Goal: Communication & Community: Answer question/provide support

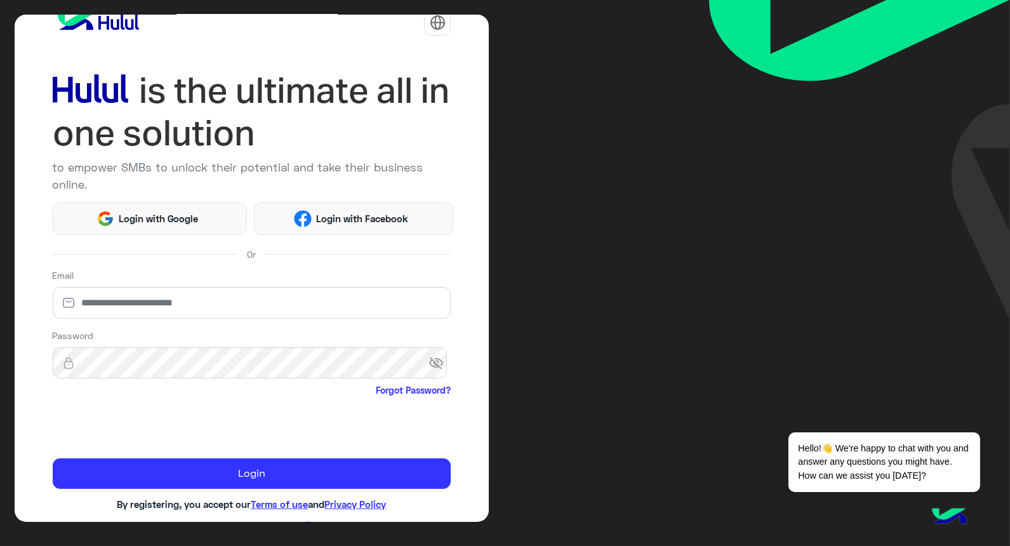
scroll to position [37, 0]
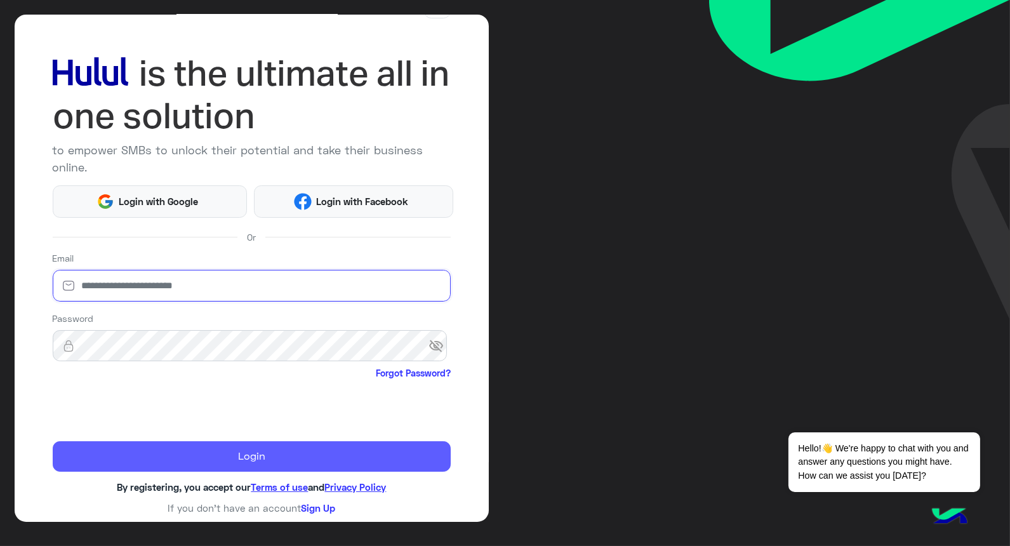
type input "**********"
click at [179, 461] on button "Login" at bounding box center [252, 456] width 399 height 30
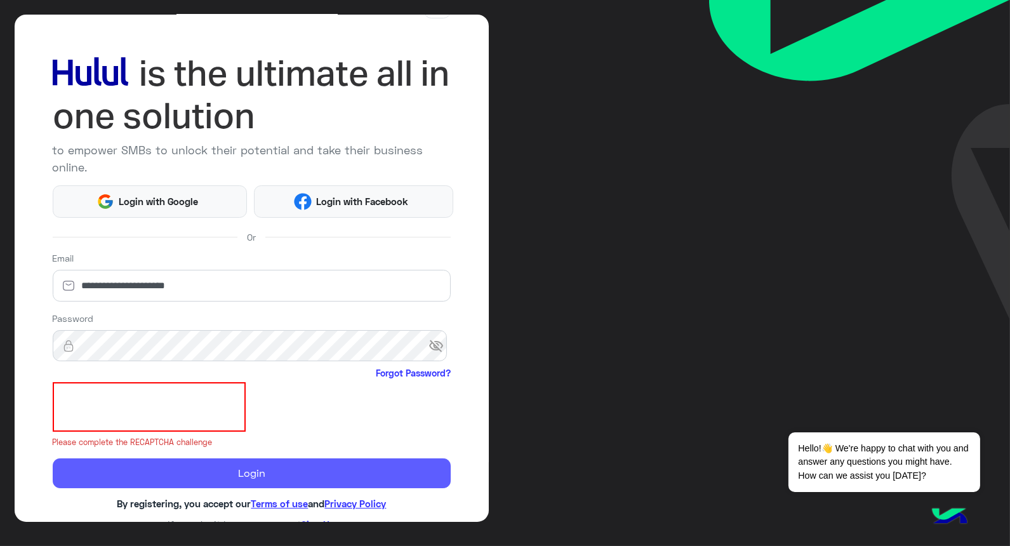
scroll to position [0, 0]
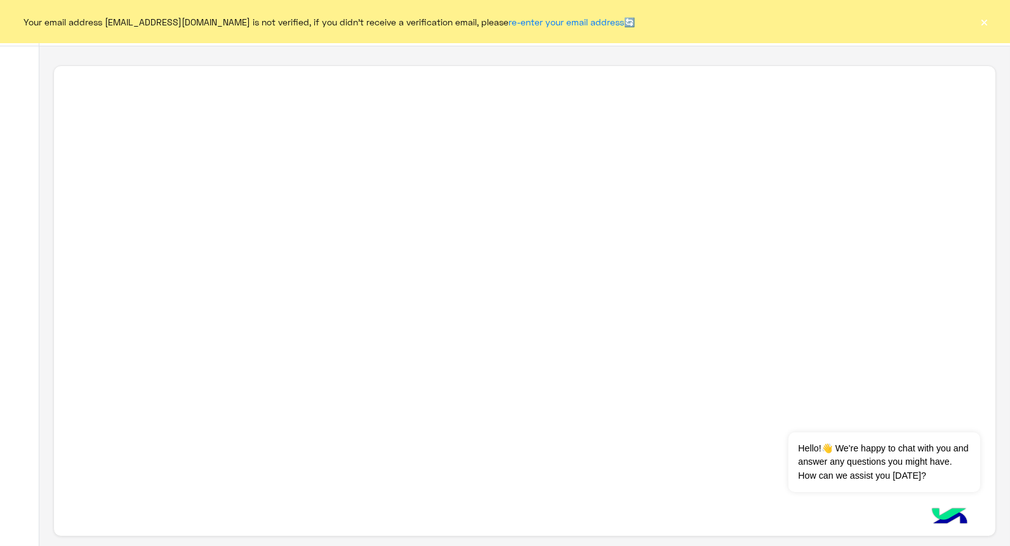
click at [986, 18] on button "×" at bounding box center [984, 21] width 13 height 13
click at [986, 18] on img at bounding box center [989, 23] width 16 height 16
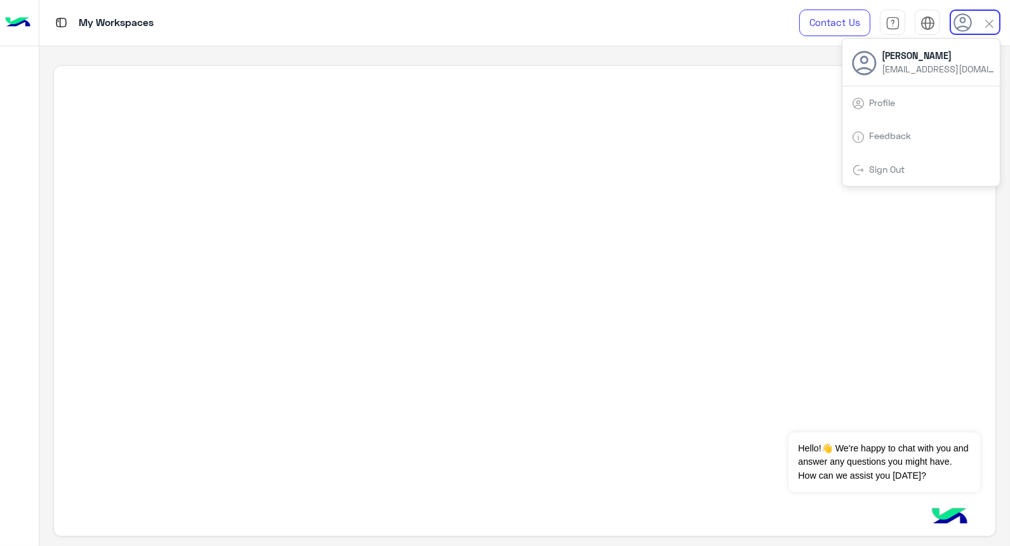
click at [553, 283] on div at bounding box center [524, 301] width 942 height 472
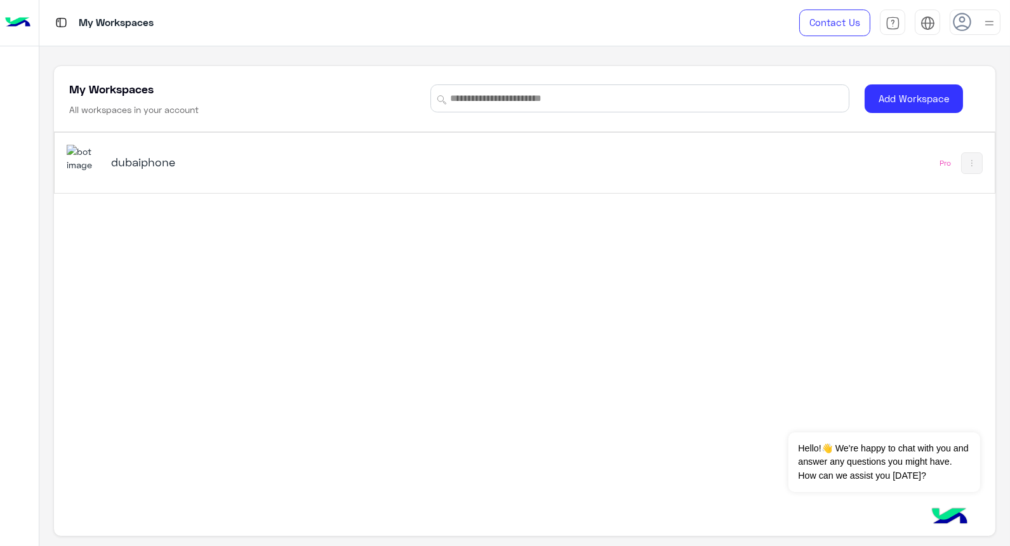
drag, startPoint x: 124, startPoint y: 168, endPoint x: 125, endPoint y: 180, distance: 11.5
click at [124, 168] on h5 "dubaiphone" at bounding box center [275, 161] width 329 height 15
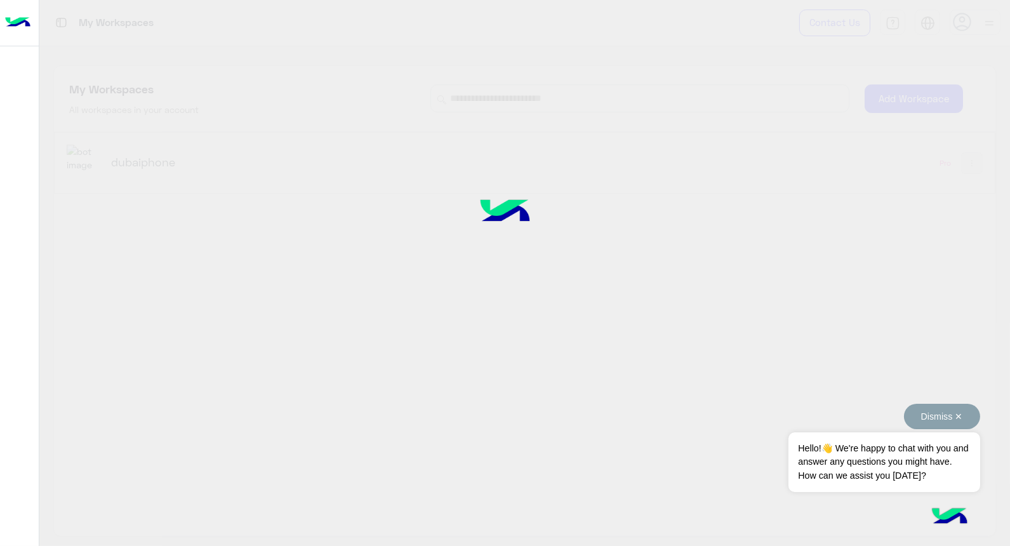
click at [953, 421] on button "Dismiss ✕" at bounding box center [942, 416] width 76 height 25
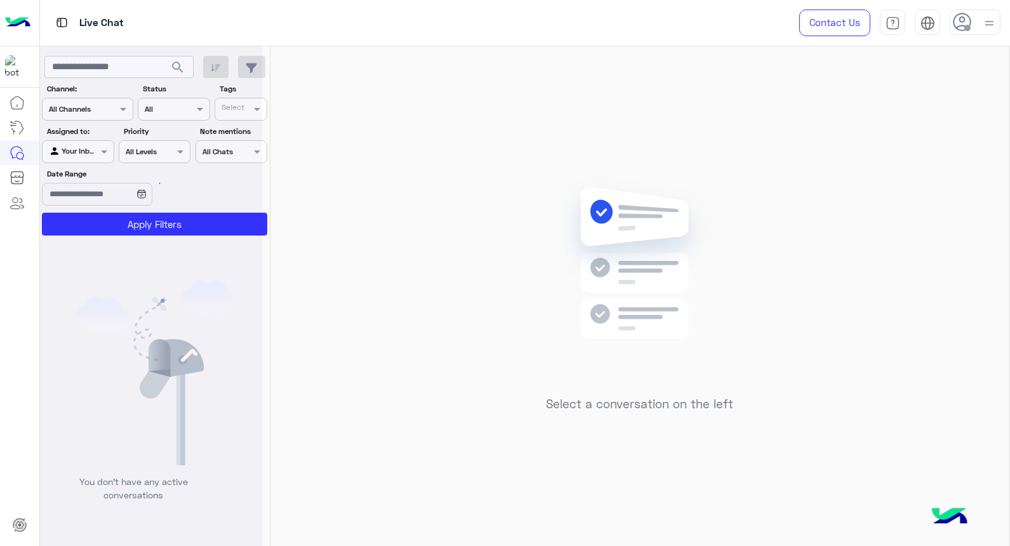
click at [967, 29] on span at bounding box center [967, 28] width 6 height 6
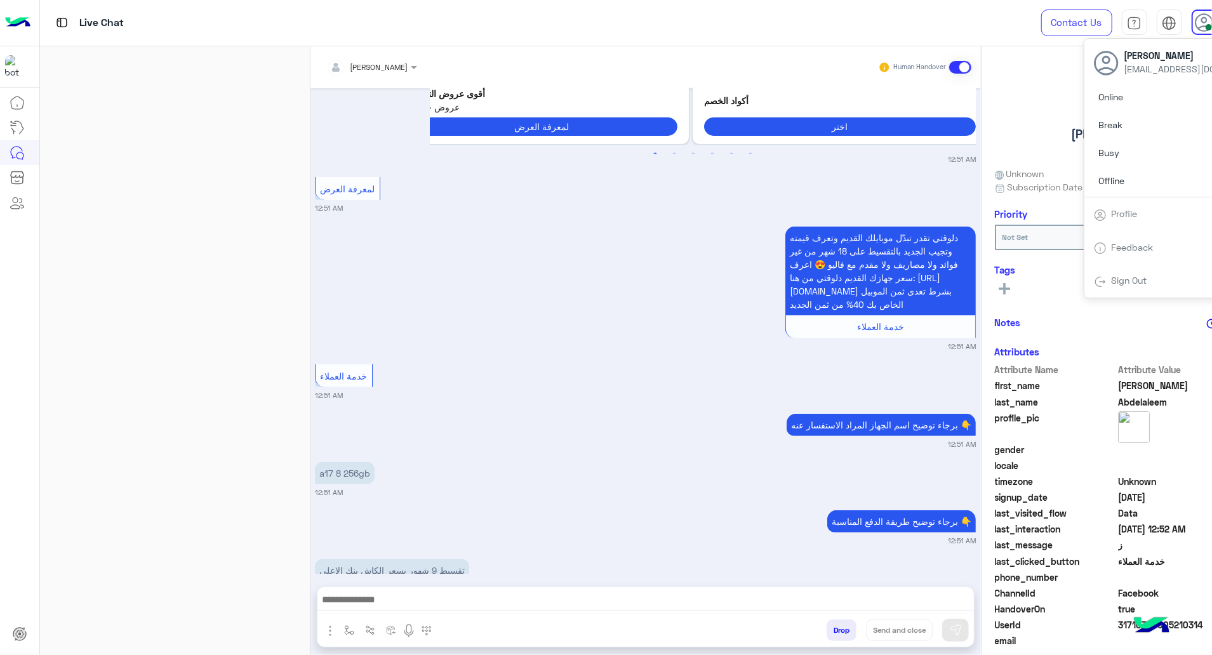
scroll to position [321, 0]
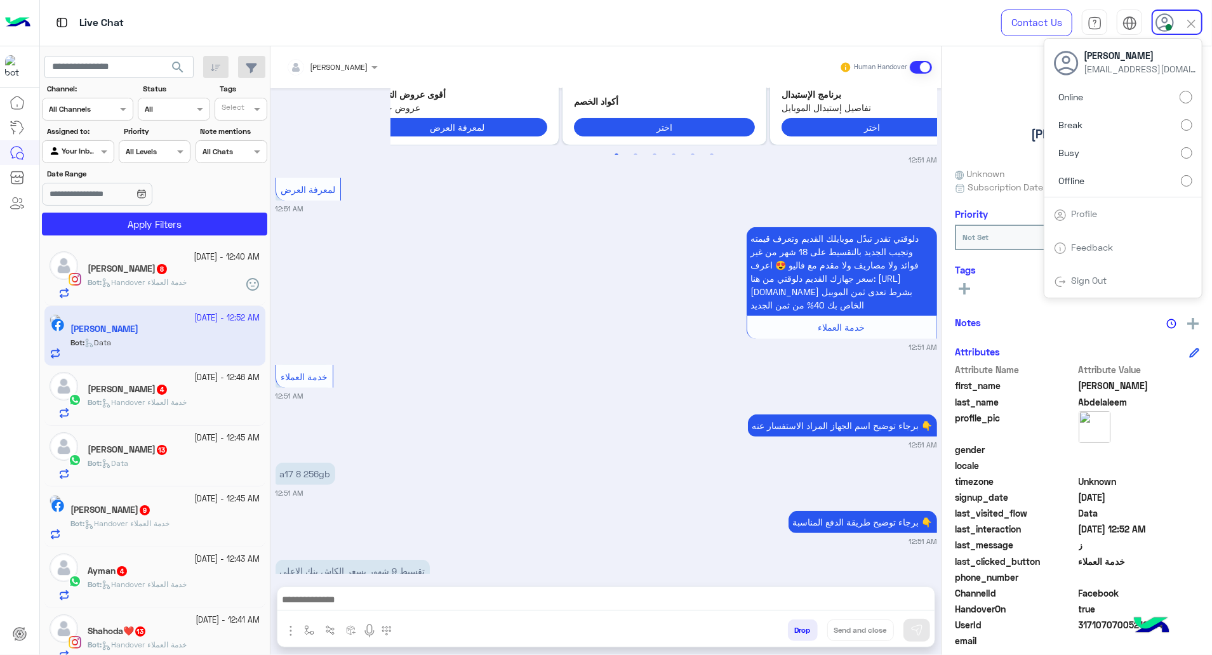
drag, startPoint x: 328, startPoint y: 66, endPoint x: 336, endPoint y: 77, distance: 14.5
click at [328, 66] on input "text" at bounding box center [315, 65] width 59 height 11
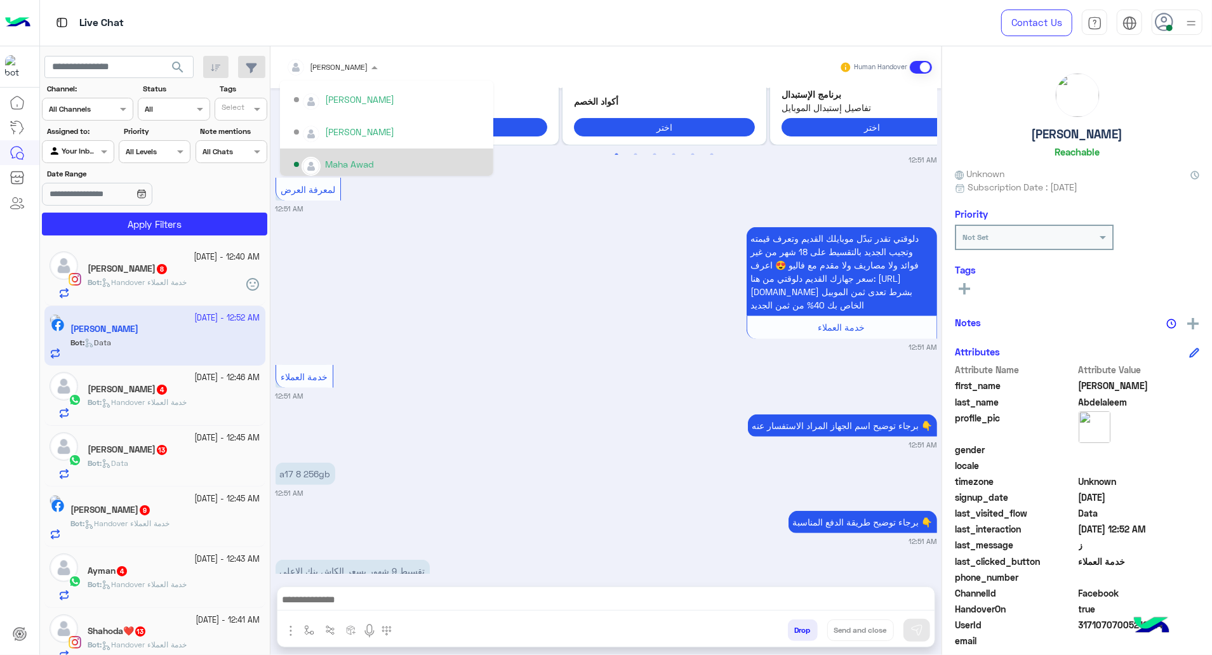
scroll to position [338, 0]
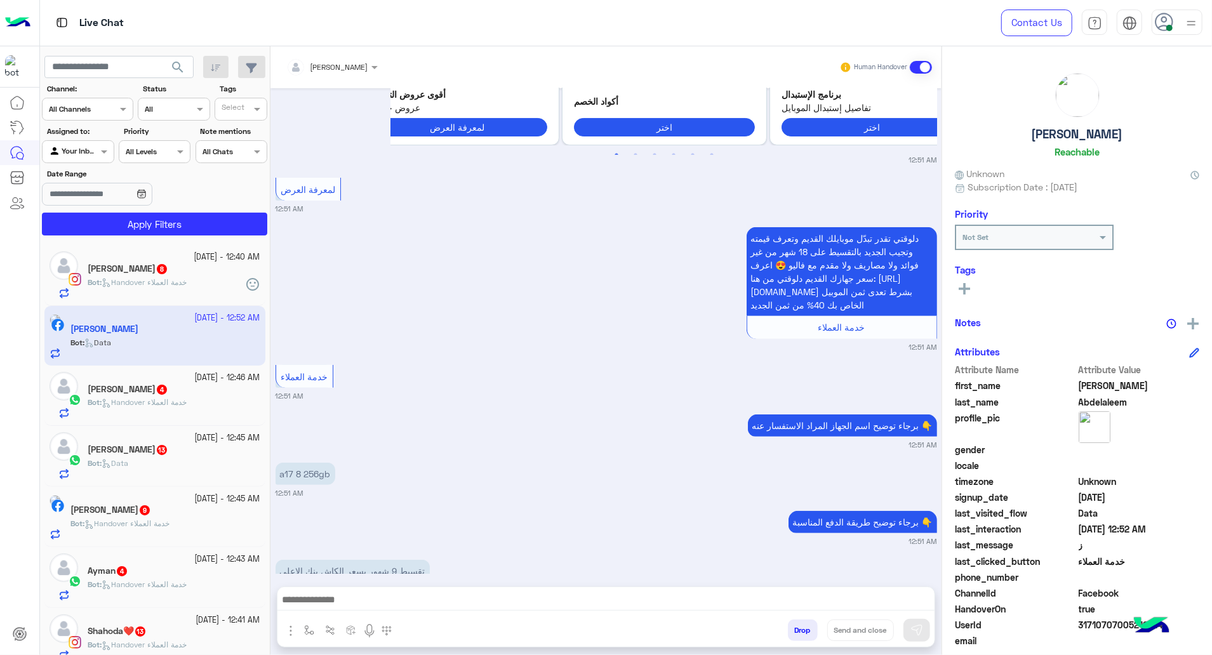
drag, startPoint x: 660, startPoint y: 244, endPoint x: 861, endPoint y: 225, distance: 202.2
click at [659, 244] on div "دلوقتي تقدر تبدّل موبايلك القديم وتعرف قيمته وتجيب الجديد بالتقسيط على 18 شهر م…" at bounding box center [605, 288] width 661 height 128
drag, startPoint x: 1171, startPoint y: 26, endPoint x: 1171, endPoint y: 36, distance: 10.2
click at [998, 25] on span at bounding box center [1169, 28] width 6 height 6
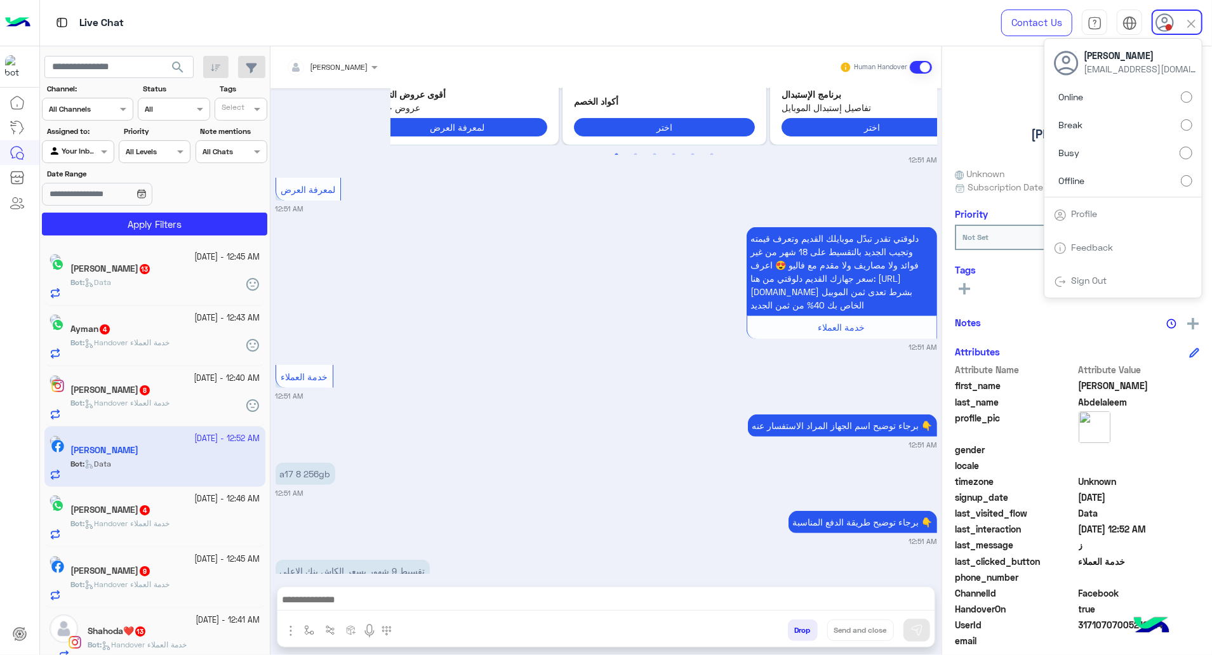
scroll to position [643, 0]
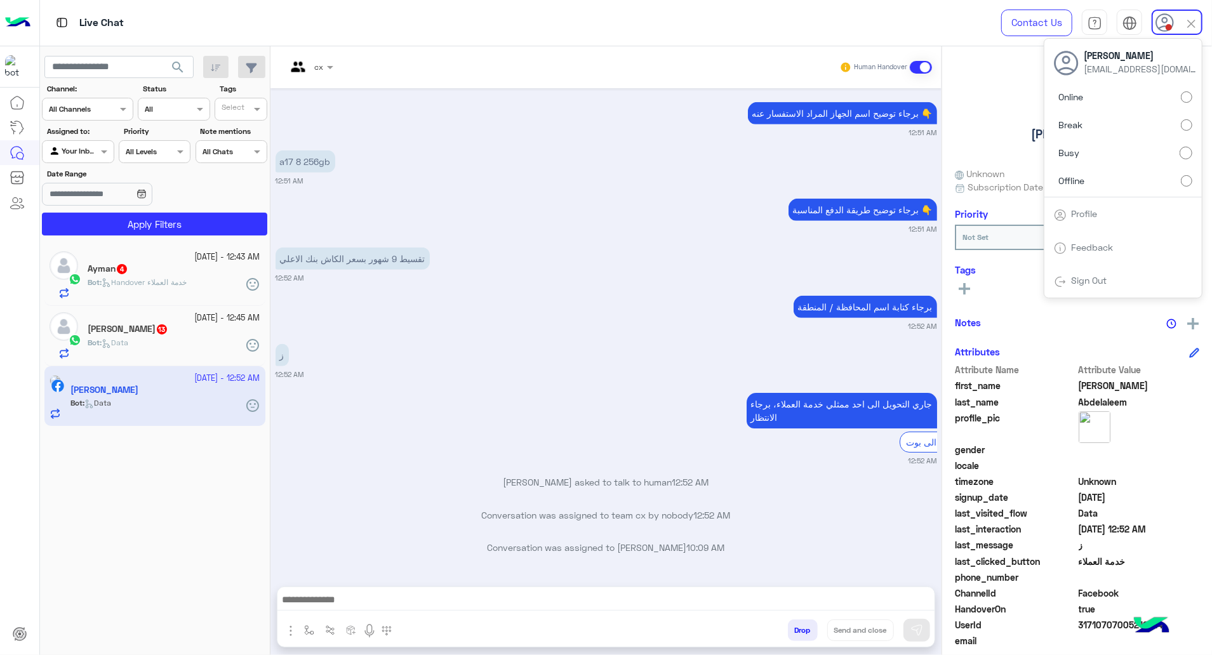
click at [981, 138] on div "[PERSON_NAME]" at bounding box center [1077, 117] width 244 height 89
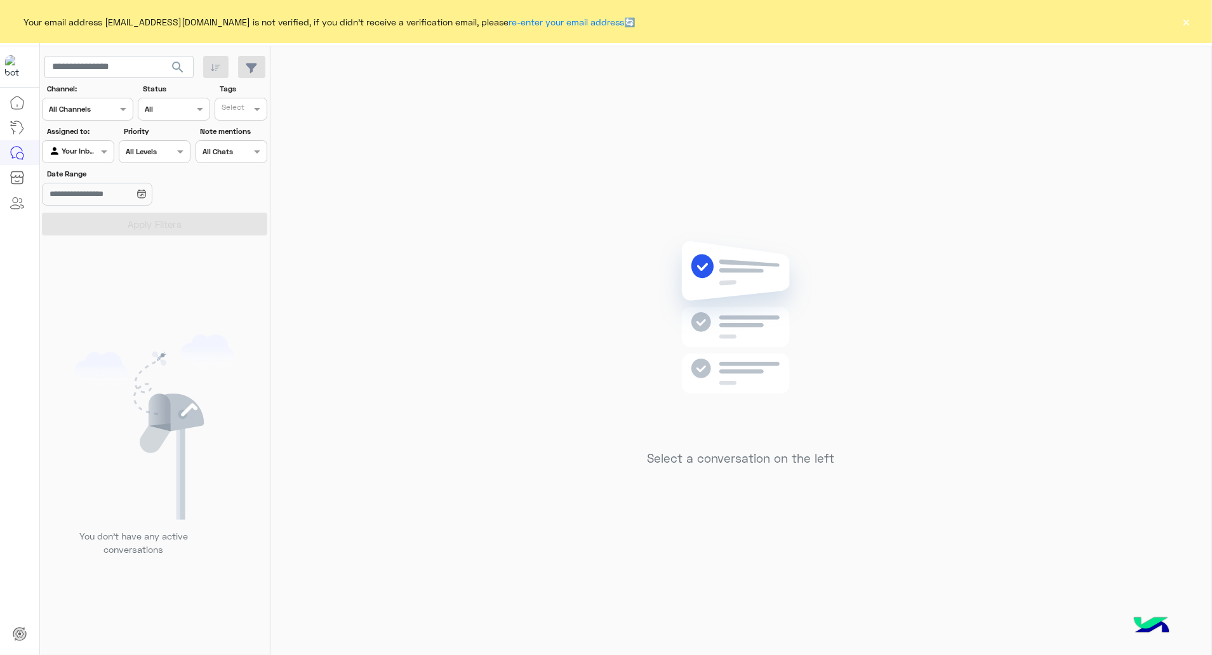
click at [1179, 25] on div "Your email address [EMAIL_ADDRESS][DOMAIN_NAME] is not verified, if you didn't …" at bounding box center [606, 21] width 1212 height 43
click at [1183, 20] on button "×" at bounding box center [1186, 21] width 13 height 13
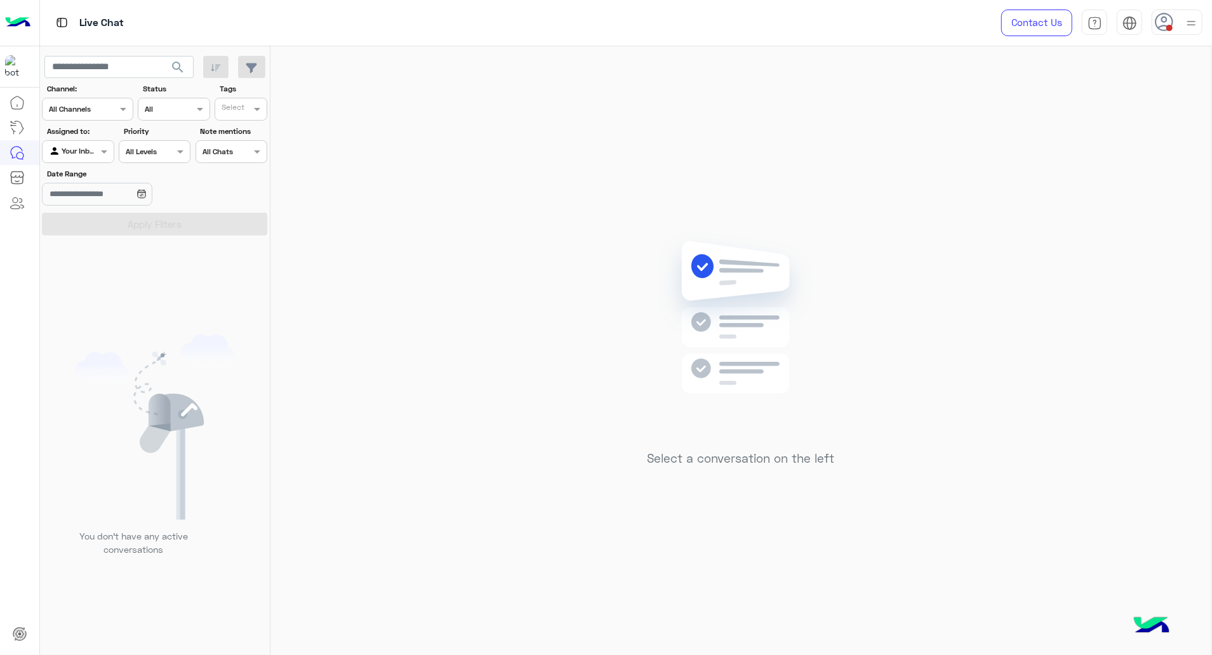
click at [1160, 20] on icon at bounding box center [1164, 22] width 19 height 19
drag, startPoint x: 851, startPoint y: 216, endPoint x: 612, endPoint y: 300, distance: 252.7
click at [853, 224] on div "Select a conversation on the left" at bounding box center [740, 353] width 941 height 614
click at [1181, 20] on div at bounding box center [1176, 22] width 51 height 25
drag, startPoint x: 512, startPoint y: 349, endPoint x: 388, endPoint y: 168, distance: 219.3
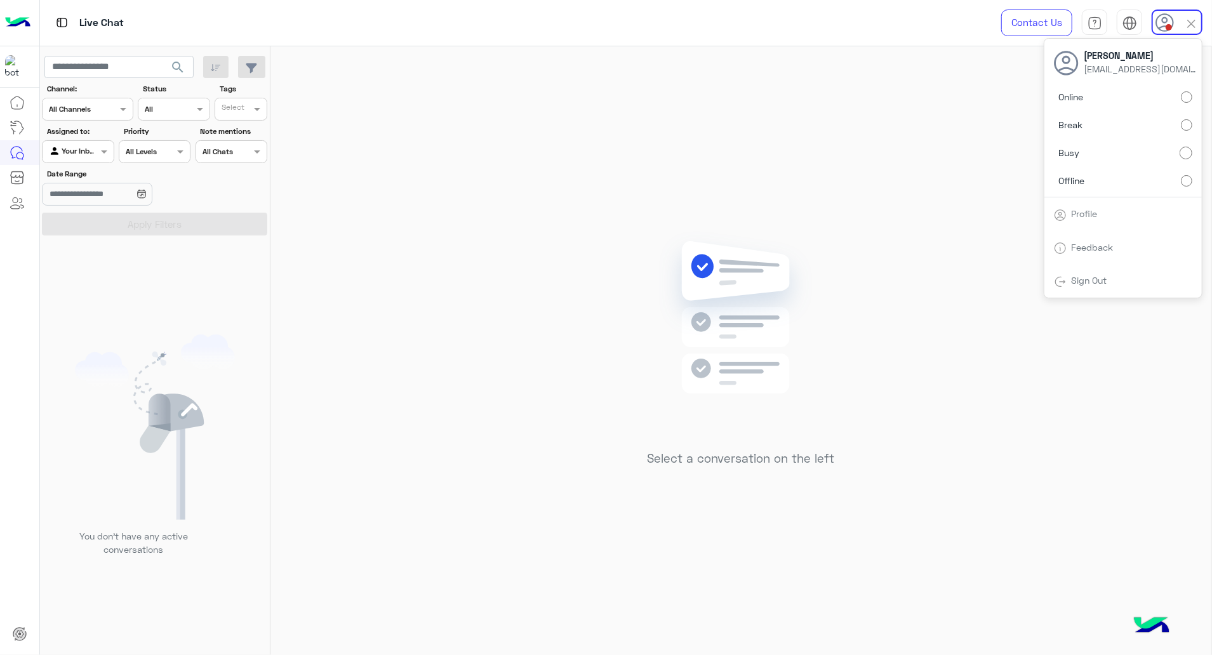
click at [512, 355] on div "Select a conversation on the left" at bounding box center [740, 353] width 941 height 614
